Goal: Task Accomplishment & Management: Manage account settings

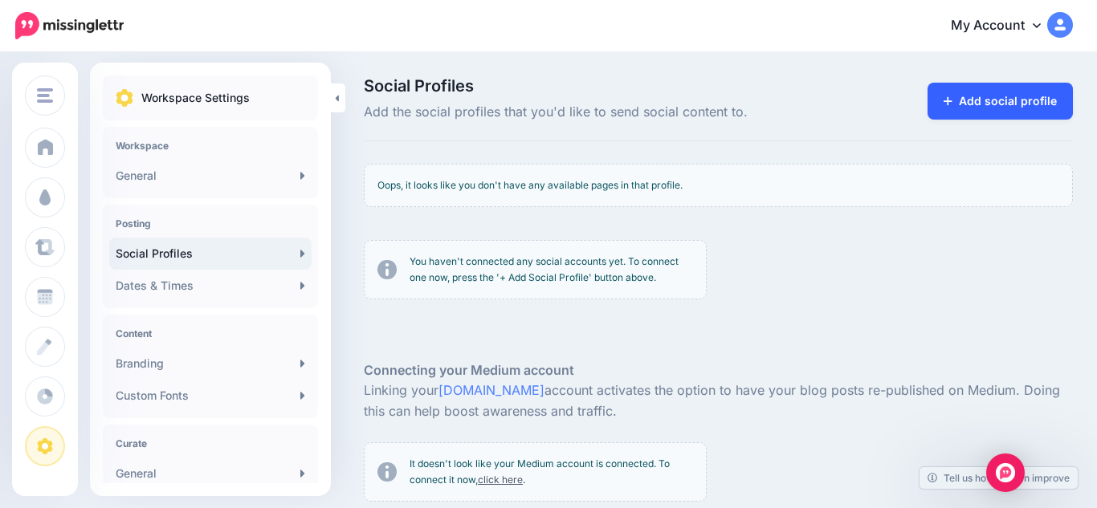
click at [966, 109] on link "Add social profile" at bounding box center [999, 101] width 145 height 37
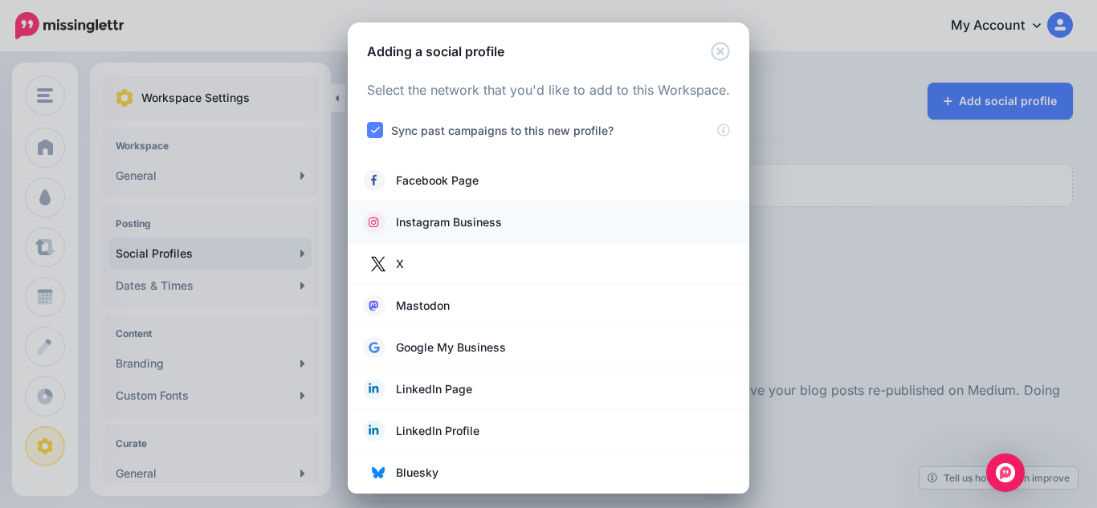
click at [401, 230] on span "Instagram Business" at bounding box center [449, 222] width 106 height 19
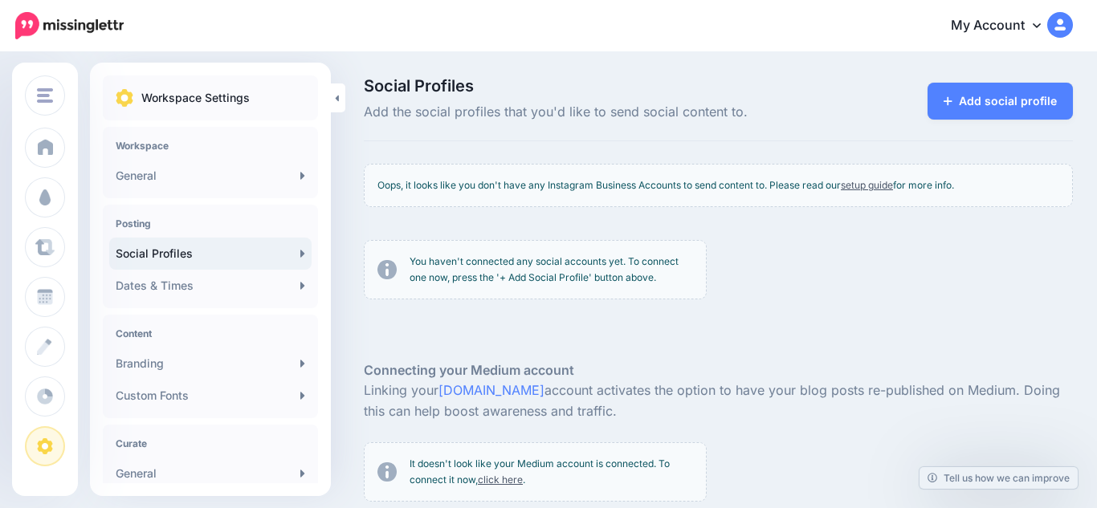
click at [1074, 49] on html "My Account Dashboard My Account Billing Logout" at bounding box center [548, 254] width 1097 height 508
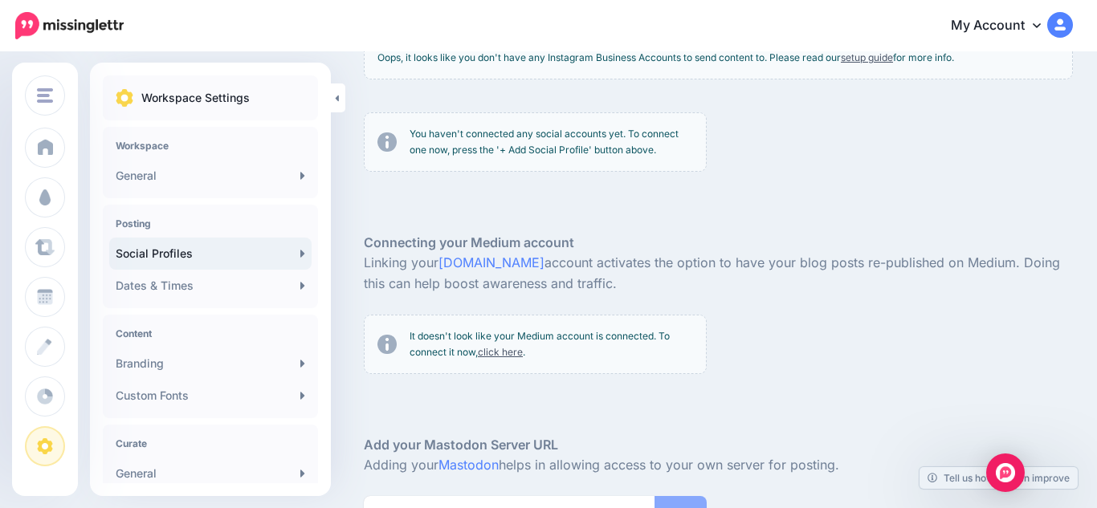
scroll to position [125, 0]
click at [495, 356] on link "click here" at bounding box center [500, 354] width 45 height 12
